Goal: Information Seeking & Learning: Compare options

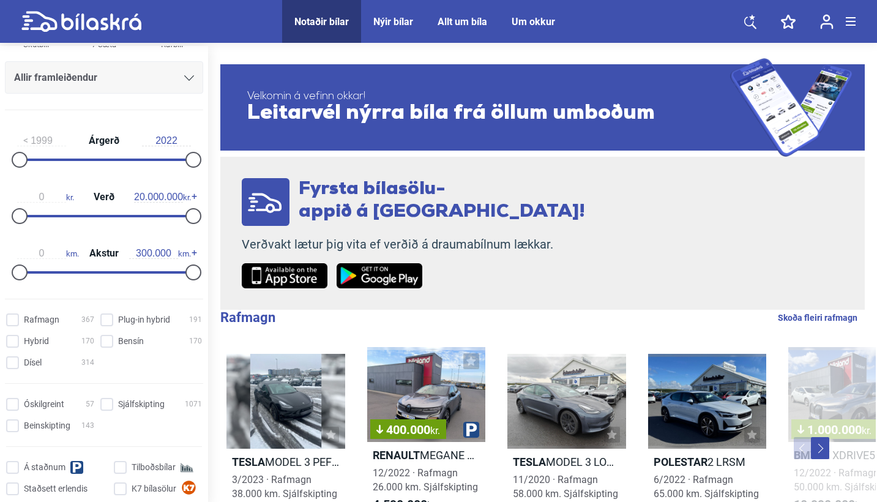
scroll to position [227, 0]
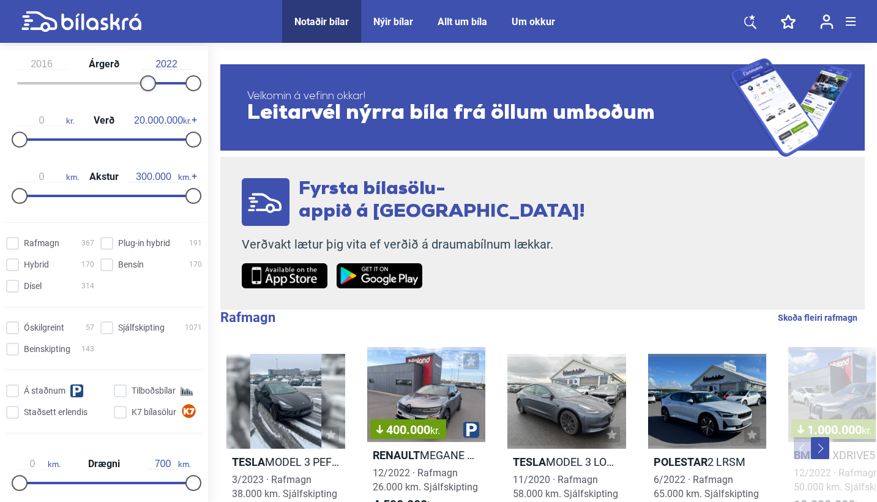
type input "2015"
drag, startPoint x: 21, startPoint y: 81, endPoint x: 142, endPoint y: 116, distance: 126.3
click at [142, 116] on div "2015 Árgerð 2022 0 kr. Verð 20.000.000 kr. 0 km. Akstur 300.000 km." at bounding box center [104, 127] width 208 height 169
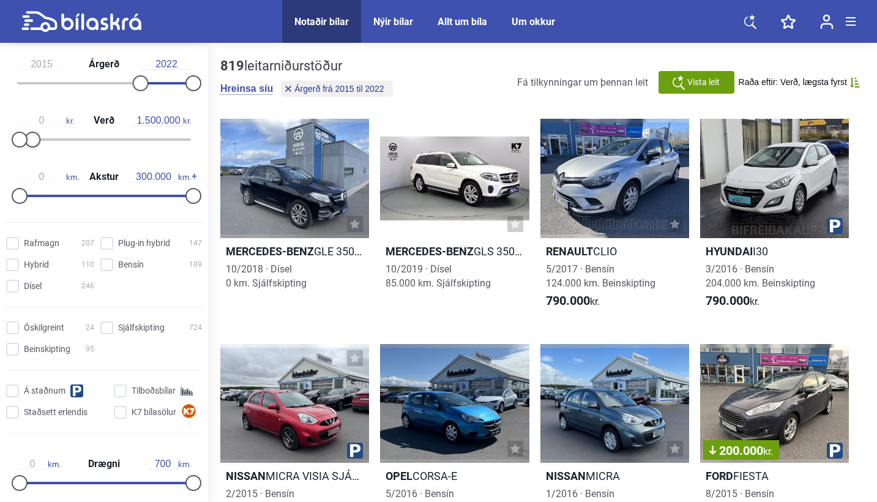
type input "1.400.000"
drag, startPoint x: 189, startPoint y: 140, endPoint x: 31, endPoint y: 144, distance: 158.0
click at [31, 144] on div at bounding box center [32, 140] width 16 height 16
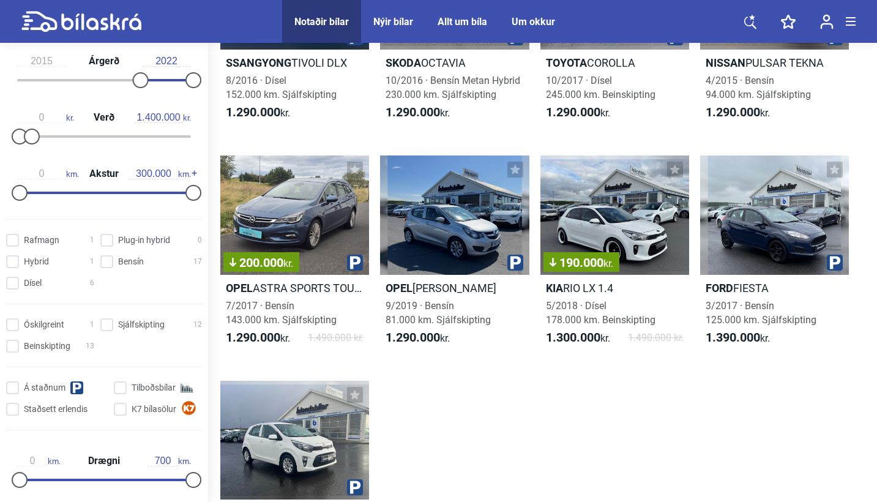
scroll to position [1113, 0]
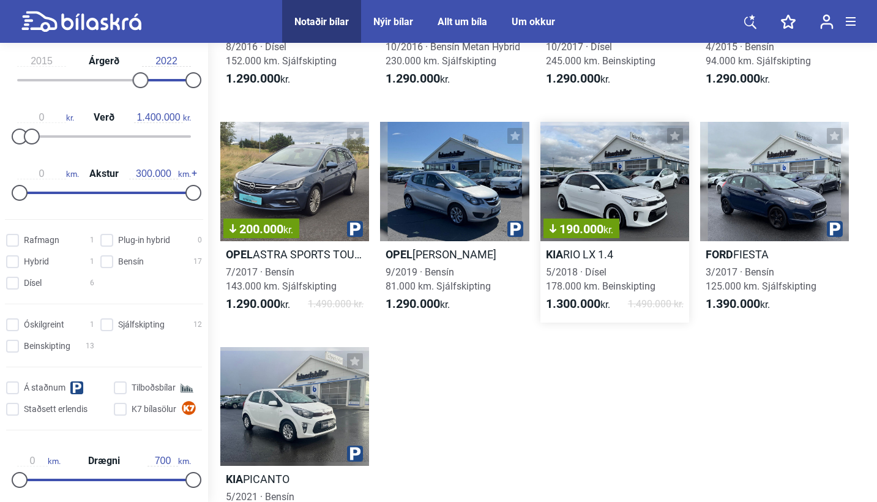
click at [574, 204] on div "190.000 kr." at bounding box center [615, 181] width 149 height 119
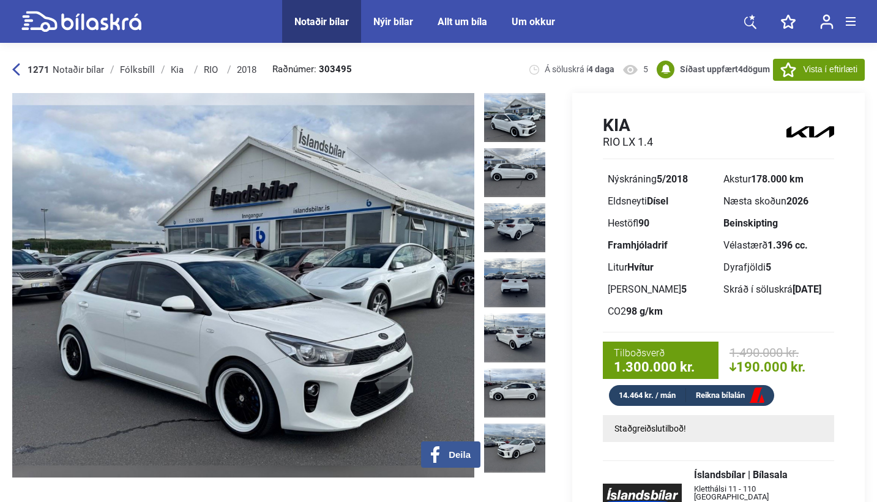
click at [517, 125] on img at bounding box center [514, 117] width 61 height 49
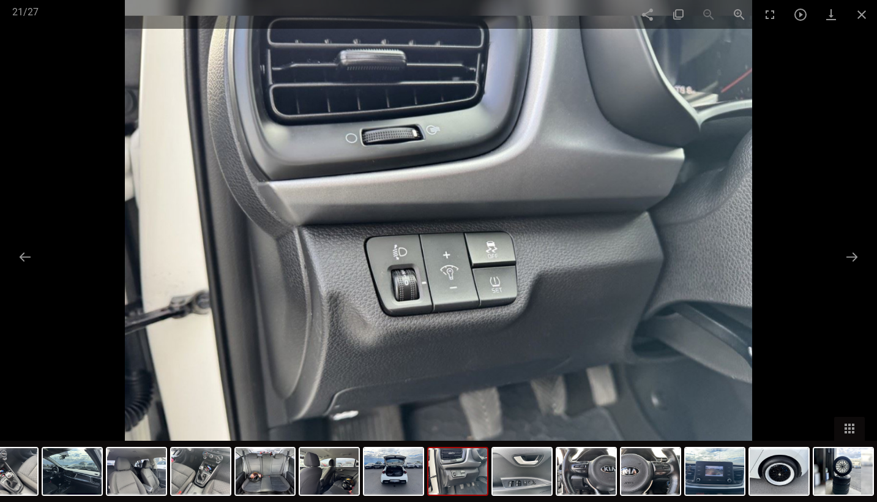
scroll to position [1028, 0]
